Goal: Task Accomplishment & Management: Complete application form

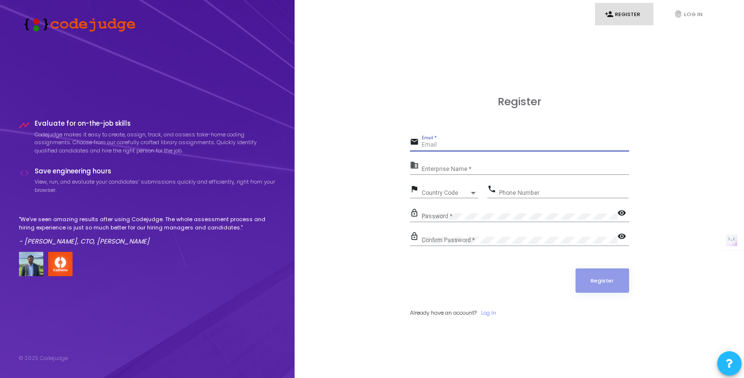
click at [428, 145] on input "Email *" at bounding box center [525, 145] width 207 height 7
type input "[EMAIL_ADDRESS][DOMAIN_NAME]"
click at [460, 169] on input "Enterprise Name *" at bounding box center [525, 169] width 207 height 7
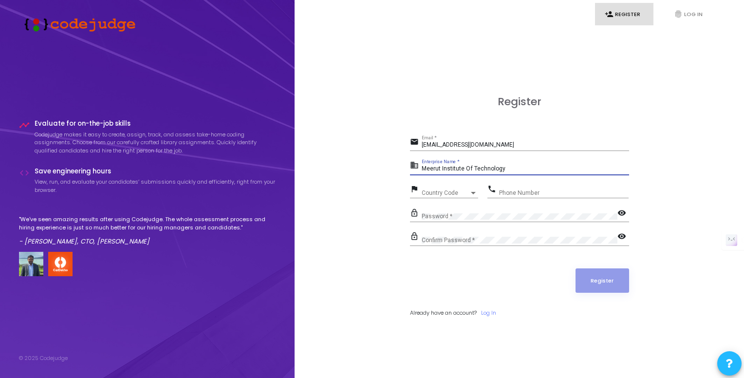
type input "Meerut Institute Of Technology"
click at [431, 191] on span "Country Code" at bounding box center [439, 192] width 35 height 6
type input "+"
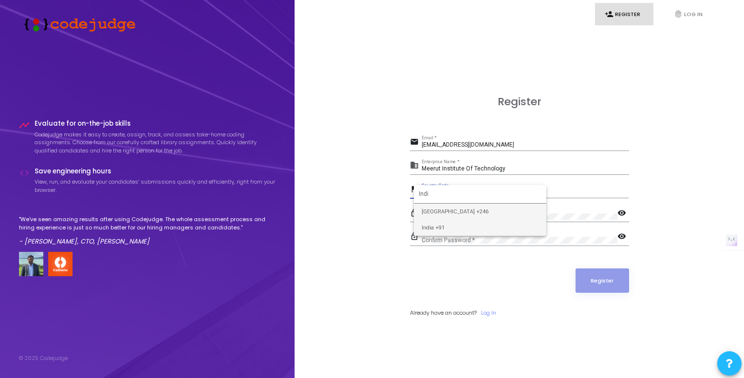
type input "Indi"
click at [435, 232] on span "India +91" at bounding box center [480, 228] width 117 height 16
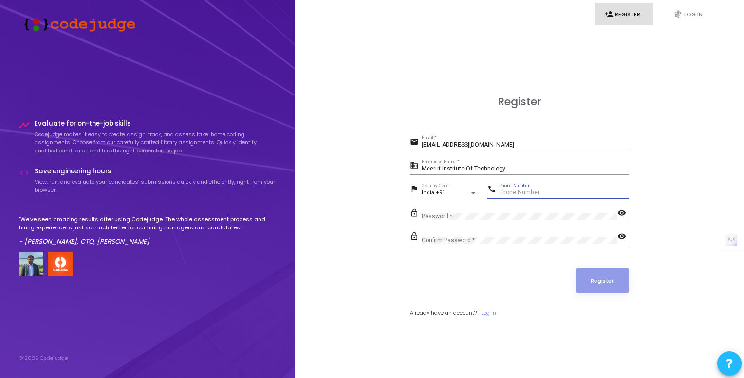
click at [524, 195] on input "Phone Number" at bounding box center [564, 192] width 130 height 7
type input "9304610073"
click at [592, 284] on button "Register" at bounding box center [603, 280] width 54 height 24
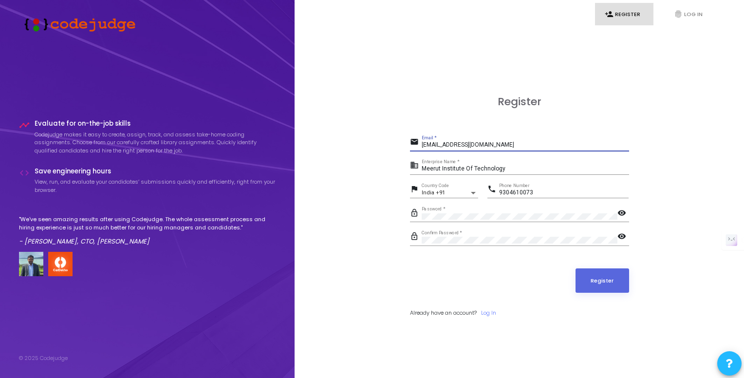
drag, startPoint x: 493, startPoint y: 146, endPoint x: 405, endPoint y: 140, distance: 87.8
click at [405, 140] on div "Register email atifatul752@gmail.com Email * business Meerut Institute Of Techn…" at bounding box center [519, 217] width 428 height 378
type input "mdatif.reyyani.cs.2021@mitmeerut.ac.in"
click at [576, 268] on button "Register" at bounding box center [603, 280] width 54 height 24
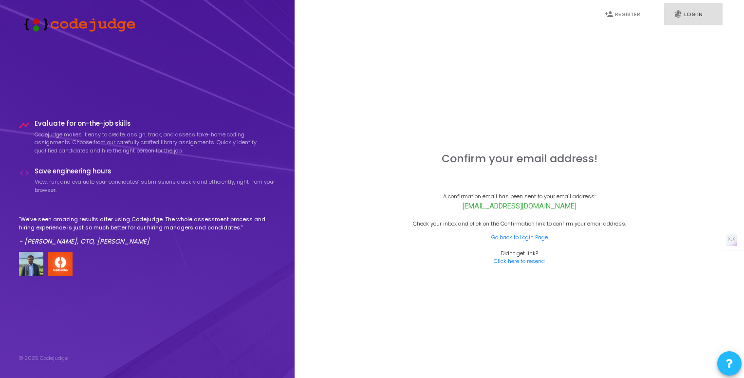
click at [678, 15] on icon "fingerprint" at bounding box center [678, 14] width 9 height 9
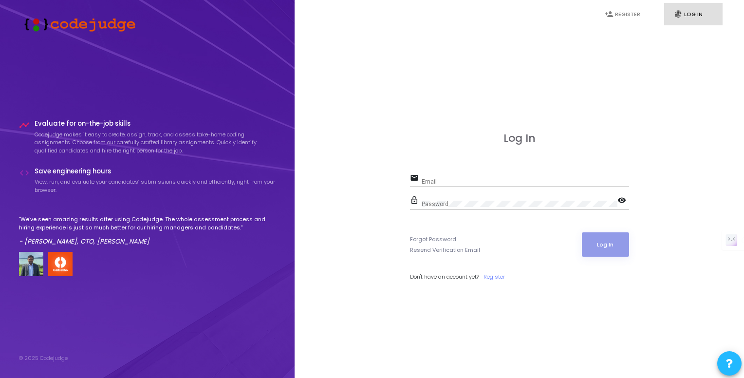
type input "[EMAIL_ADDRESS][DOMAIN_NAME]"
click at [590, 244] on button "Log In" at bounding box center [605, 244] width 47 height 24
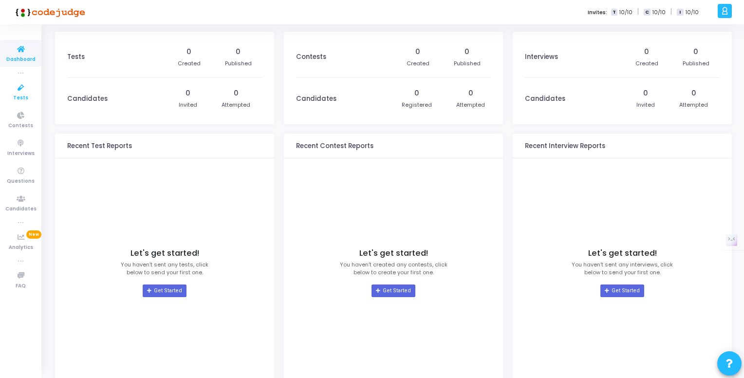
click at [20, 96] on span "Tests" at bounding box center [20, 98] width 15 height 8
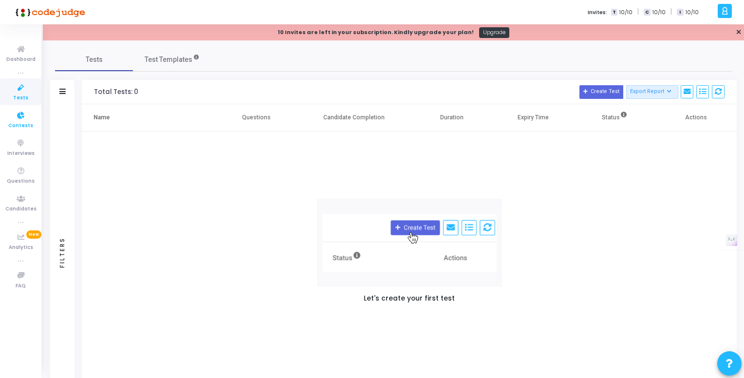
click at [18, 121] on icon at bounding box center [21, 116] width 20 height 12
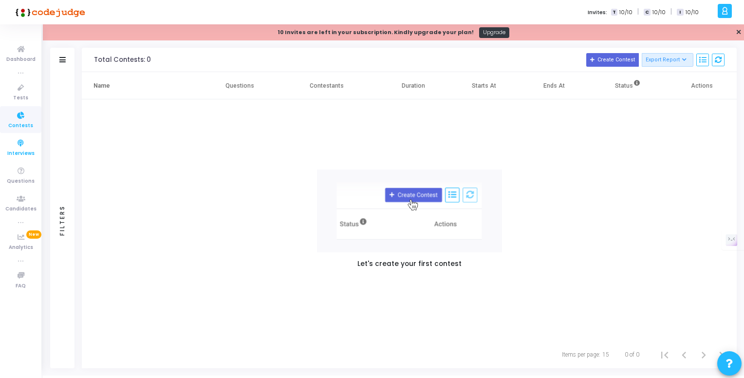
click at [6, 150] on link "Interviews" at bounding box center [20, 147] width 41 height 27
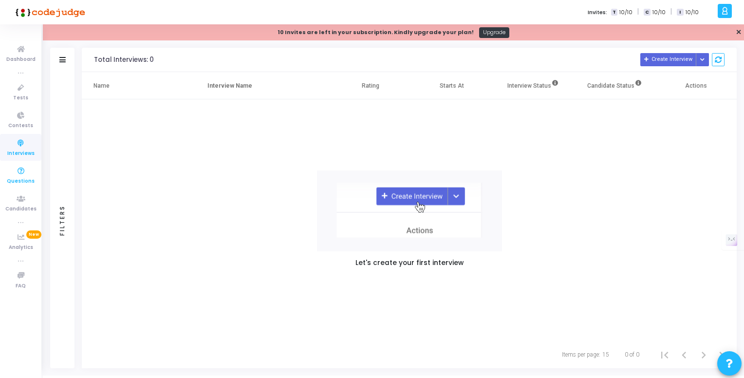
click at [22, 183] on span "Questions" at bounding box center [21, 181] width 28 height 8
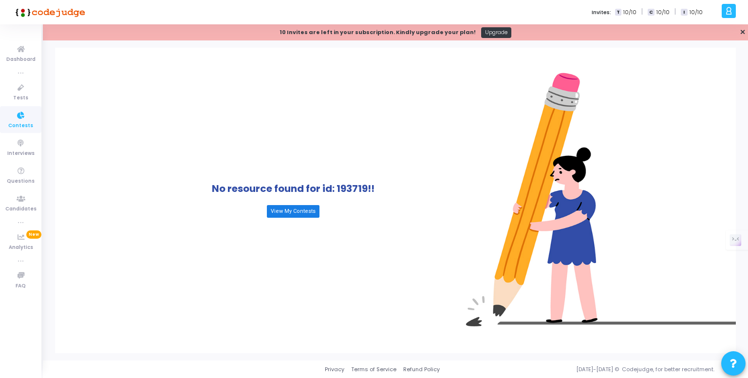
click at [292, 211] on link "View My Contests" at bounding box center [293, 211] width 53 height 13
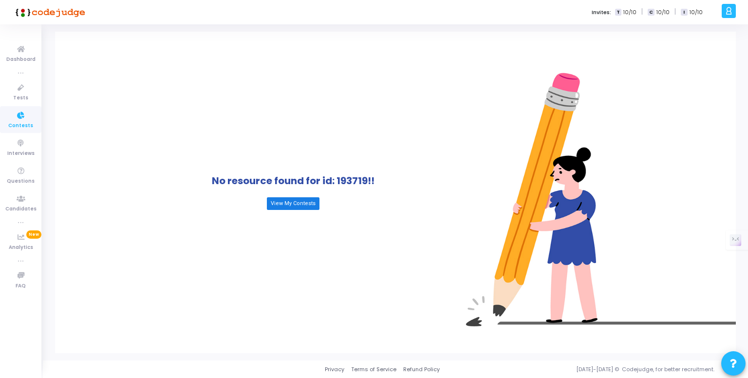
click at [281, 203] on link "View My Contests" at bounding box center [293, 203] width 53 height 13
